Goal: Information Seeking & Learning: Compare options

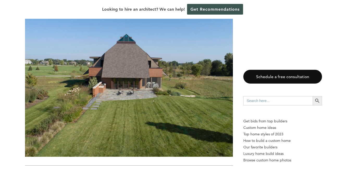
scroll to position [788, 0]
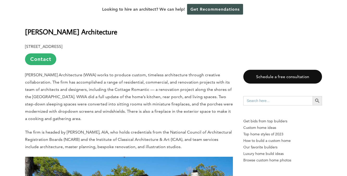
scroll to position [824, 0]
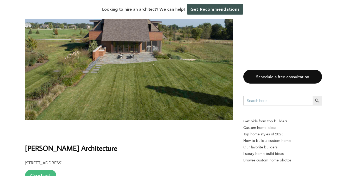
click at [41, 170] on link "Contact" at bounding box center [40, 176] width 31 height 12
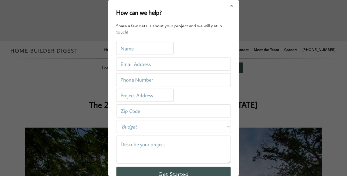
scroll to position [0, 0]
click at [230, 9] on button "Close modal" at bounding box center [232, 6] width 14 height 11
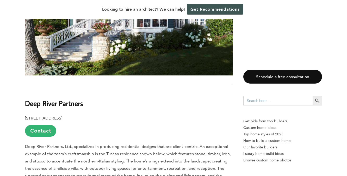
scroll to position [1160, 0]
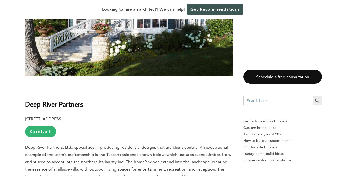
click at [52, 100] on b "Deep River Partners" at bounding box center [54, 104] width 58 height 9
copy div "Deep River Partners"
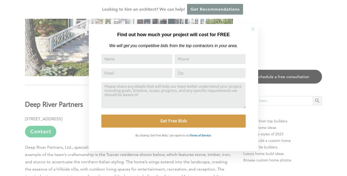
click at [249, 30] on button at bounding box center [253, 29] width 18 height 18
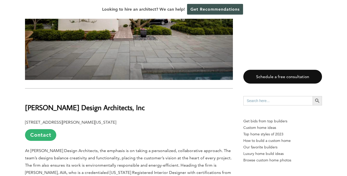
scroll to position [2629, 0]
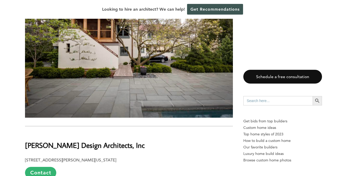
click at [68, 141] on b "[PERSON_NAME] Design Architects, Inc" at bounding box center [85, 145] width 120 height 9
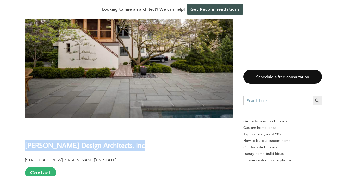
click at [68, 141] on b "[PERSON_NAME] Design Architects, Inc" at bounding box center [85, 145] width 120 height 9
copy div "[PERSON_NAME] Design Architects, Inc"
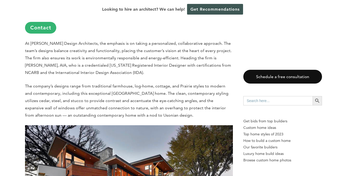
click at [125, 125] on img at bounding box center [129, 173] width 208 height 96
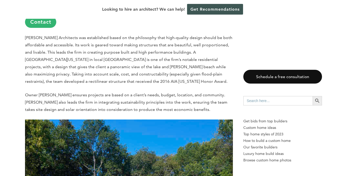
scroll to position [4419, 0]
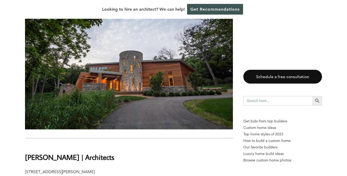
click at [90, 145] on h2 "[PERSON_NAME] | Architects" at bounding box center [129, 154] width 208 height 18
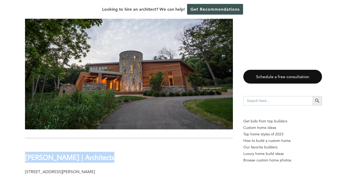
click at [90, 145] on h2 "[PERSON_NAME] | Architects" at bounding box center [129, 154] width 208 height 18
copy div "[PERSON_NAME] | Architects"
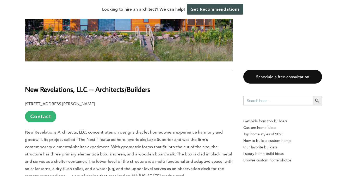
scroll to position [4762, 0]
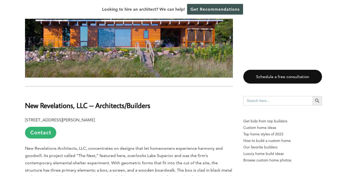
click at [84, 101] on b "New Revelations, LLC – Architects/Builders" at bounding box center [87, 105] width 125 height 9
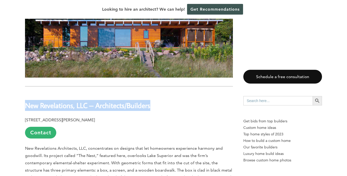
click at [84, 101] on b "New Revelations, LLC – Architects/Builders" at bounding box center [87, 105] width 125 height 9
copy div "New Revelations, LLC – Architects/Builders"
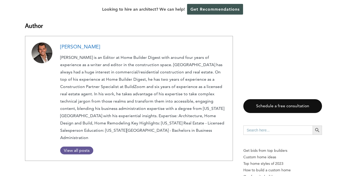
scroll to position [6250, 0]
